Goal: Information Seeking & Learning: Check status

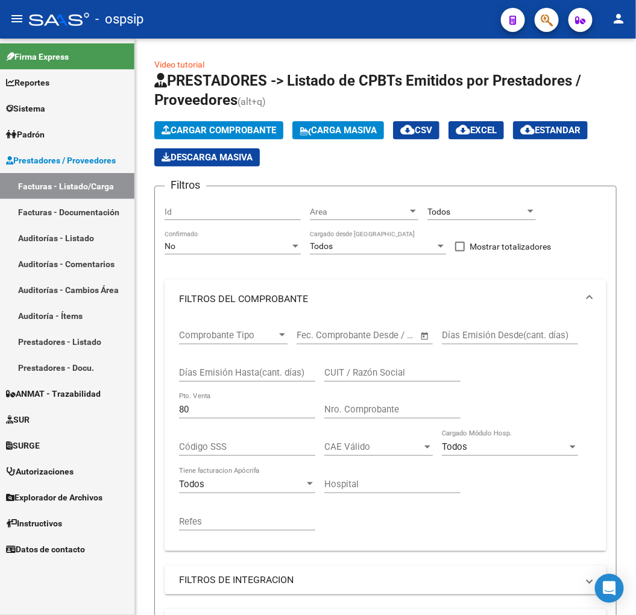
click at [568, 10] on mat-toolbar "menu - ospsip person" at bounding box center [318, 19] width 636 height 39
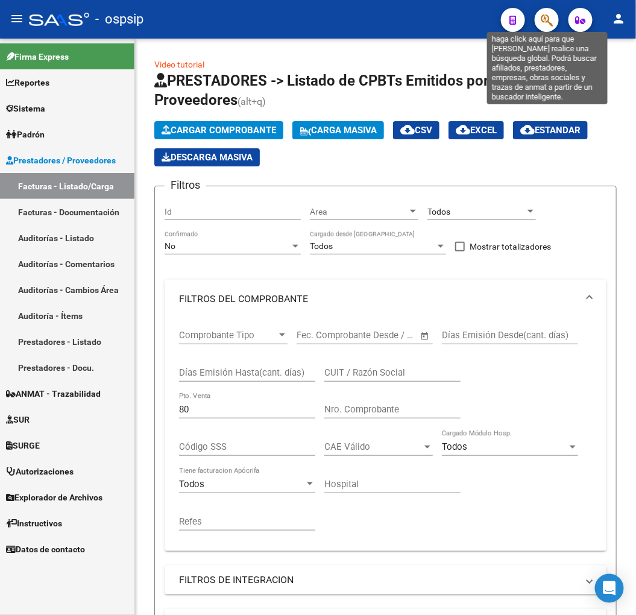
click at [546, 25] on icon "button" at bounding box center [547, 20] width 12 height 14
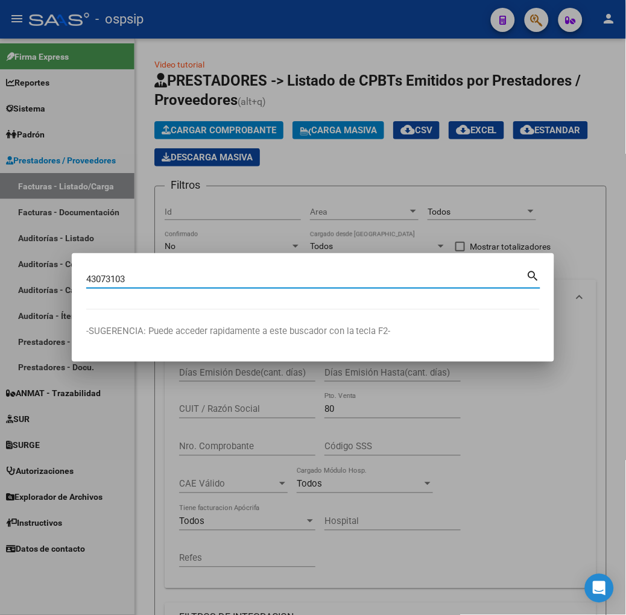
type input "43073103"
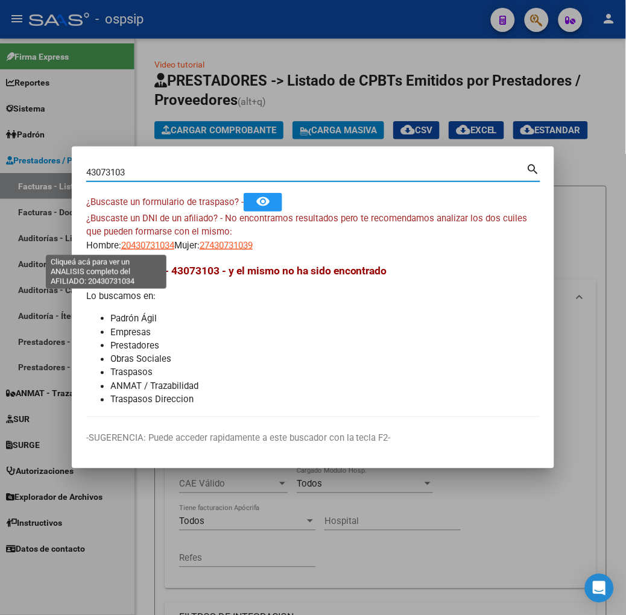
click at [121, 244] on span "20430731034" at bounding box center [147, 245] width 53 height 11
type textarea "20430731034"
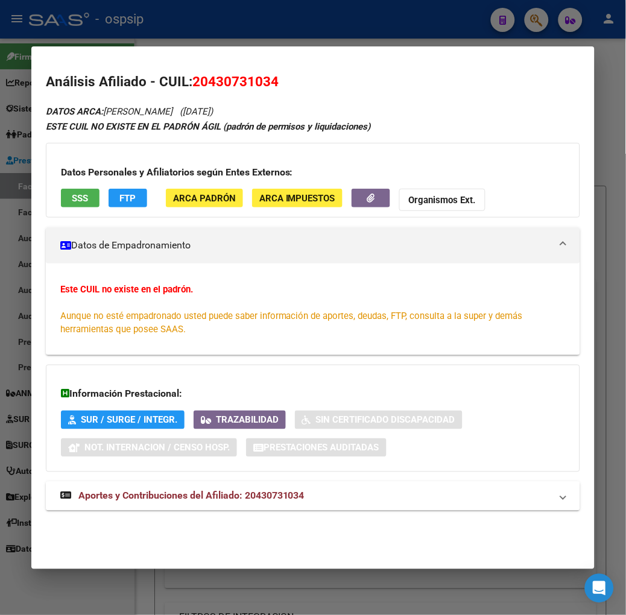
click at [303, 489] on mat-panel-title "Aportes y Contribuciones del Afiliado: 20430731034" at bounding box center [305, 496] width 491 height 14
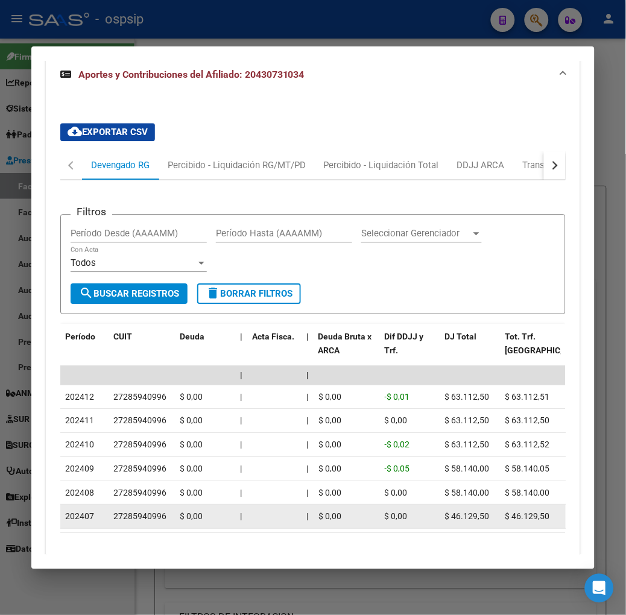
scroll to position [303, 0]
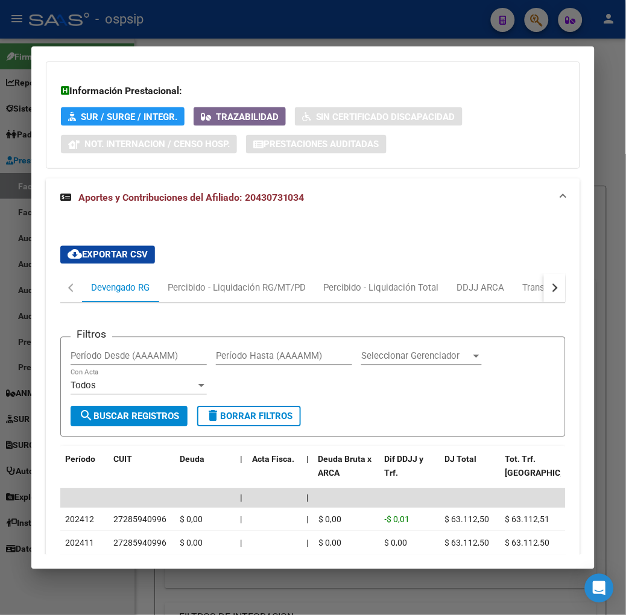
click at [559, 293] on button "button" at bounding box center [555, 288] width 22 height 29
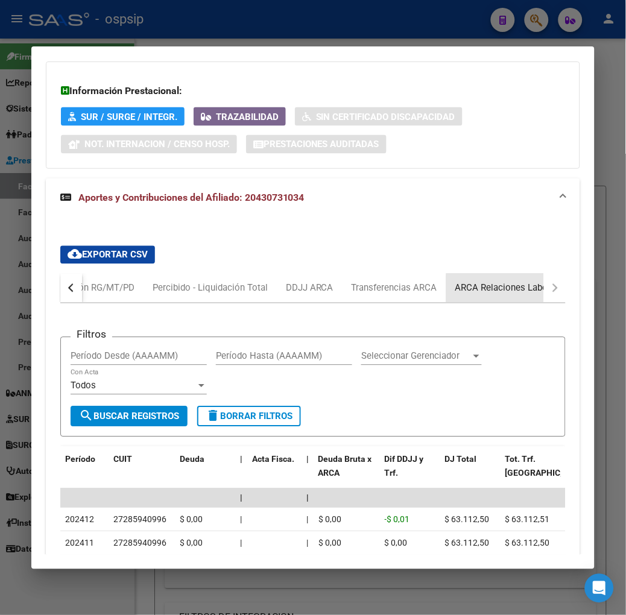
click at [538, 293] on div "ARCA Relaciones Laborales" at bounding box center [511, 287] width 113 height 13
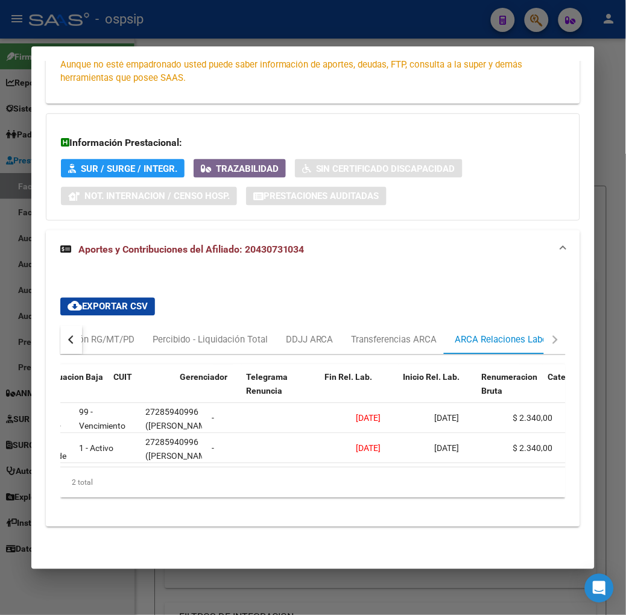
scroll to position [0, 165]
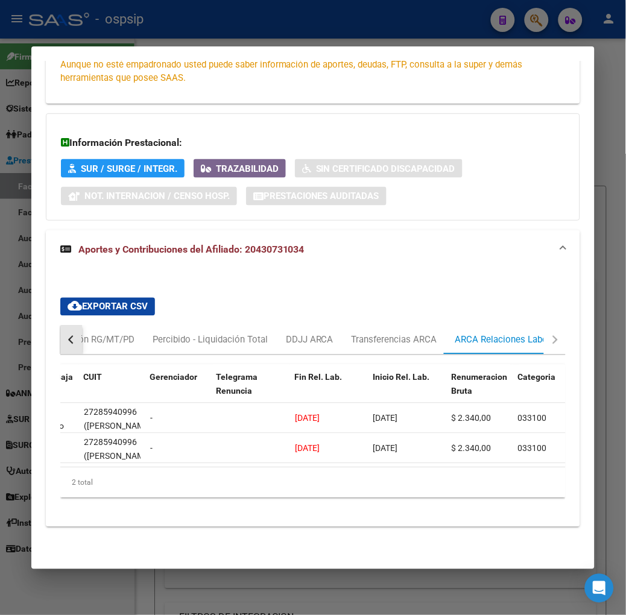
click at [60, 333] on button "button" at bounding box center [71, 339] width 22 height 29
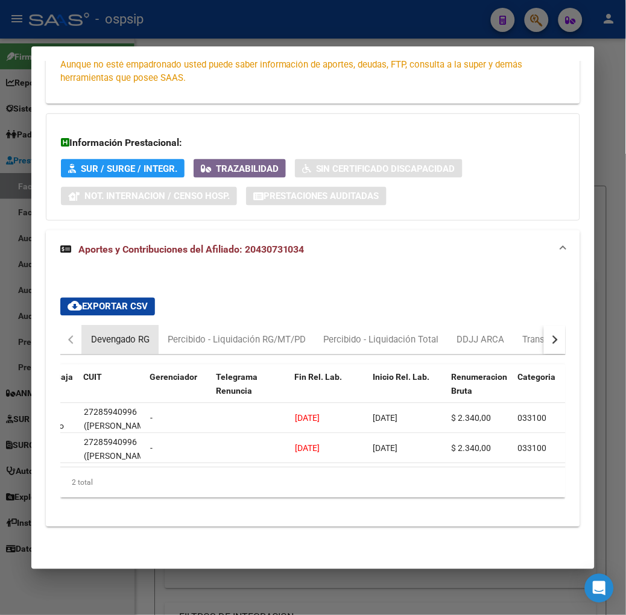
click at [82, 333] on div "Devengado RG" at bounding box center [120, 339] width 77 height 29
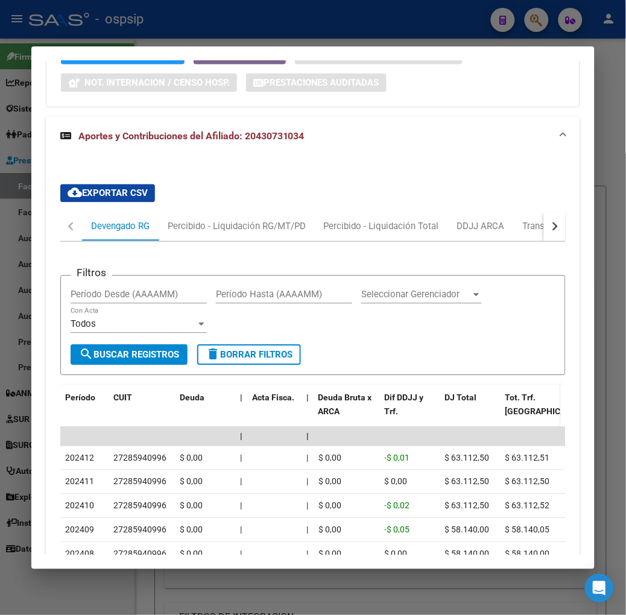
scroll to position [463, 0]
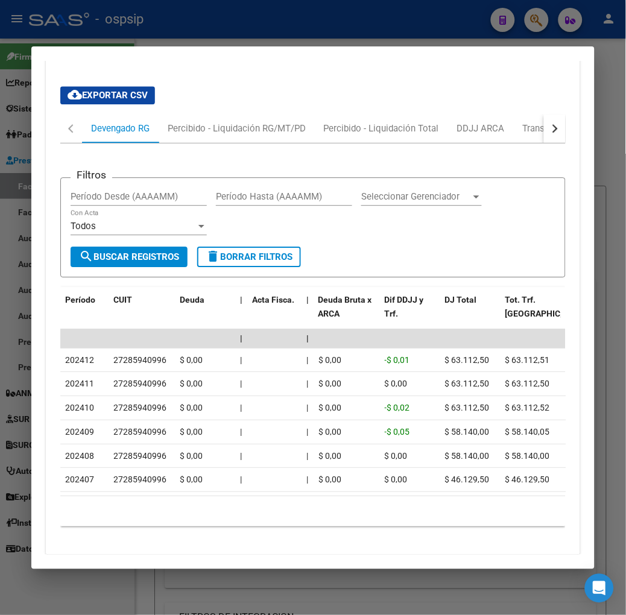
click at [296, 12] on div at bounding box center [313, 307] width 626 height 615
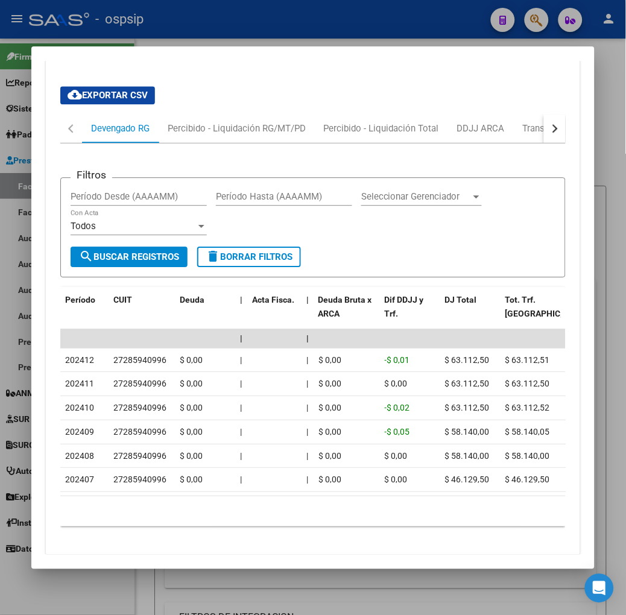
click at [296, 12] on div at bounding box center [313, 307] width 626 height 615
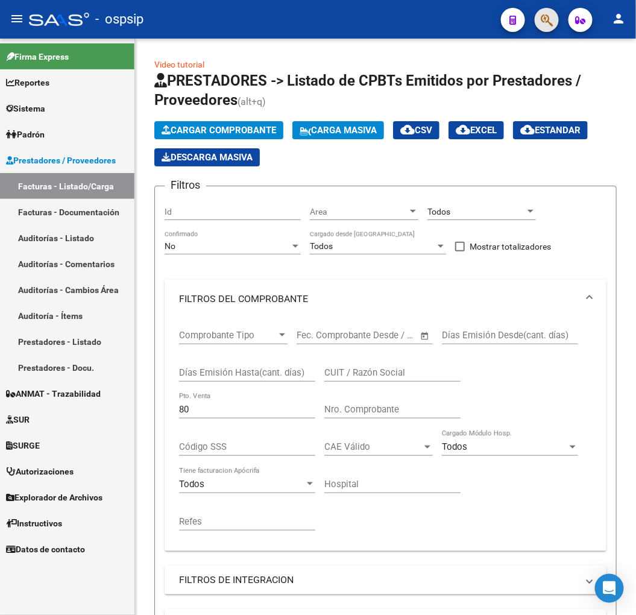
click at [543, 28] on span "button" at bounding box center [547, 20] width 12 height 25
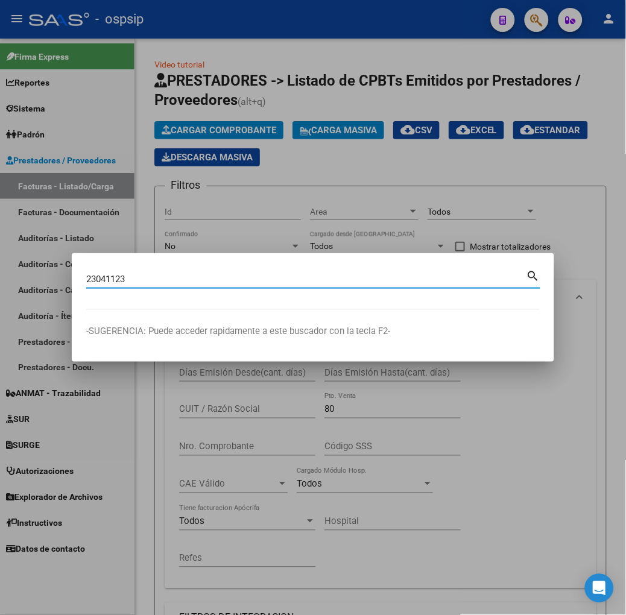
type input "23041123"
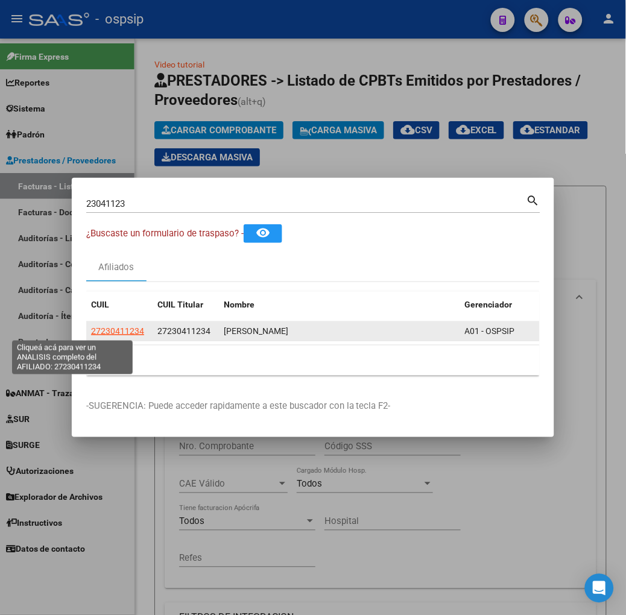
click at [91, 334] on span "27230411234" at bounding box center [117, 331] width 53 height 10
type textarea "27230411234"
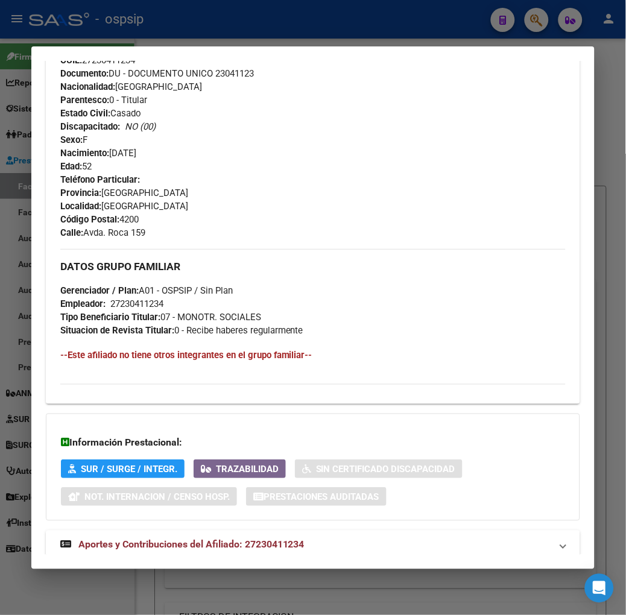
scroll to position [510, 0]
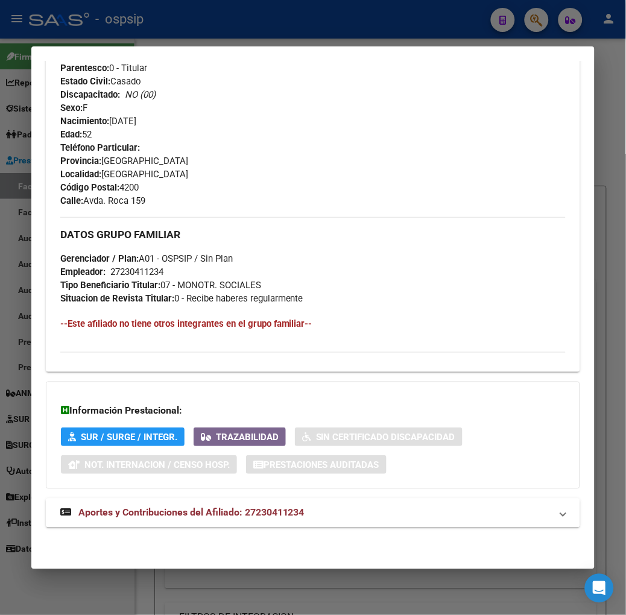
click at [366, 520] on mat-expansion-panel-header "Aportes y Contribuciones del Afiliado: 27230411234" at bounding box center [313, 512] width 534 height 29
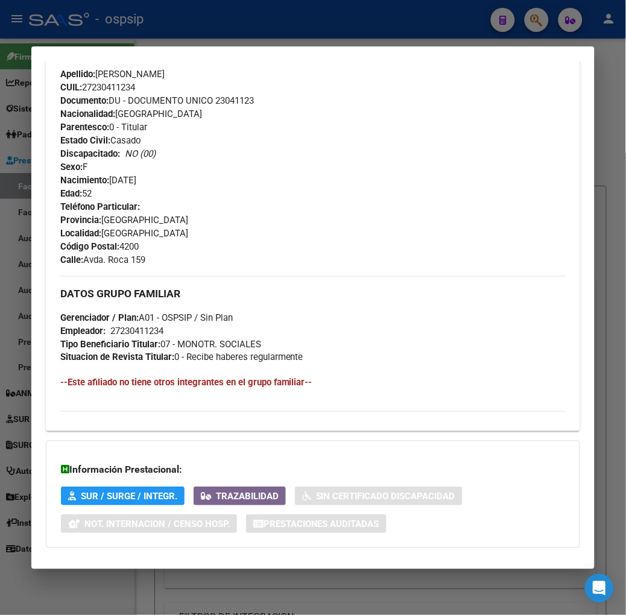
scroll to position [49, 0]
